Goal: Navigation & Orientation: Find specific page/section

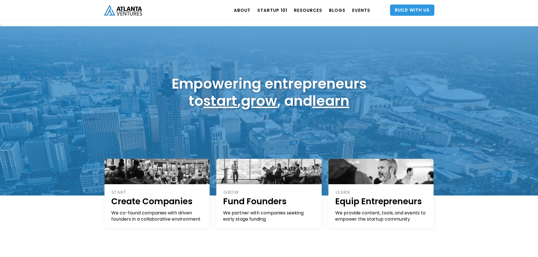
click at [407, 8] on link "Build With Us" at bounding box center [412, 10] width 44 height 11
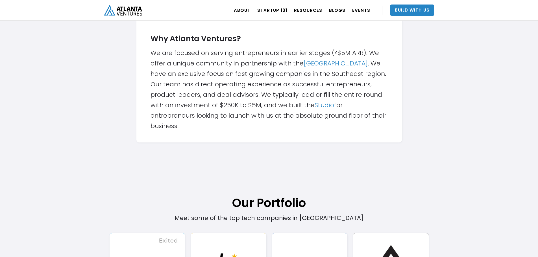
scroll to position [311, 0]
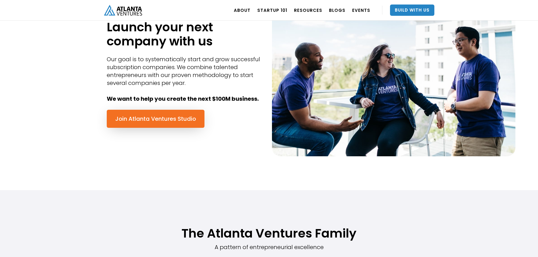
scroll to position [282, 0]
